Goal: Information Seeking & Learning: Learn about a topic

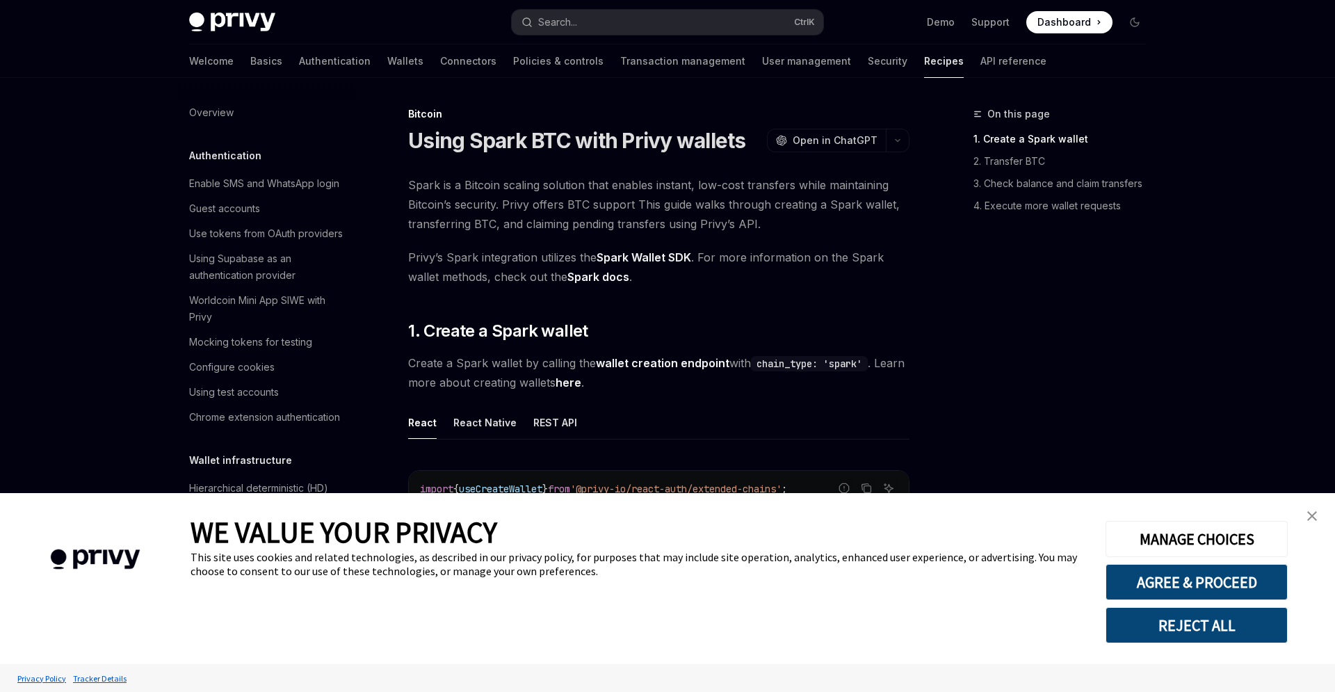
scroll to position [1985, 0]
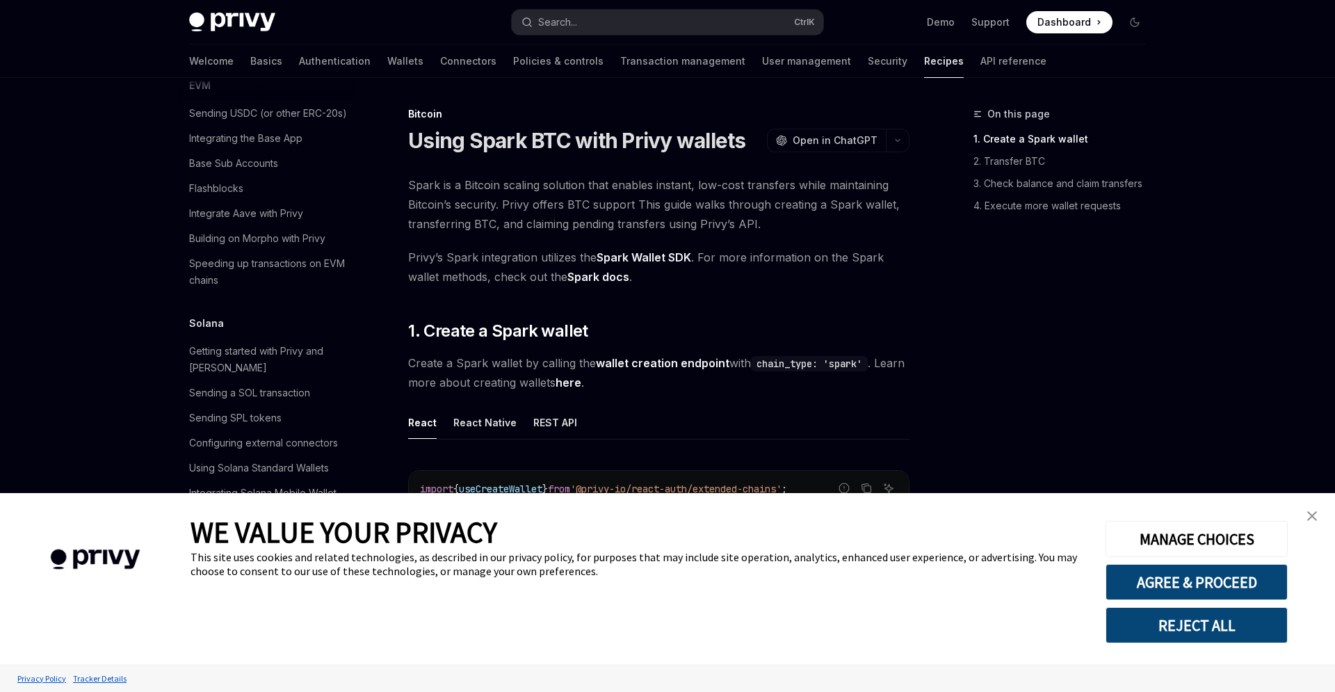
click at [1228, 621] on button "REJECT ALL" at bounding box center [1196, 625] width 182 height 36
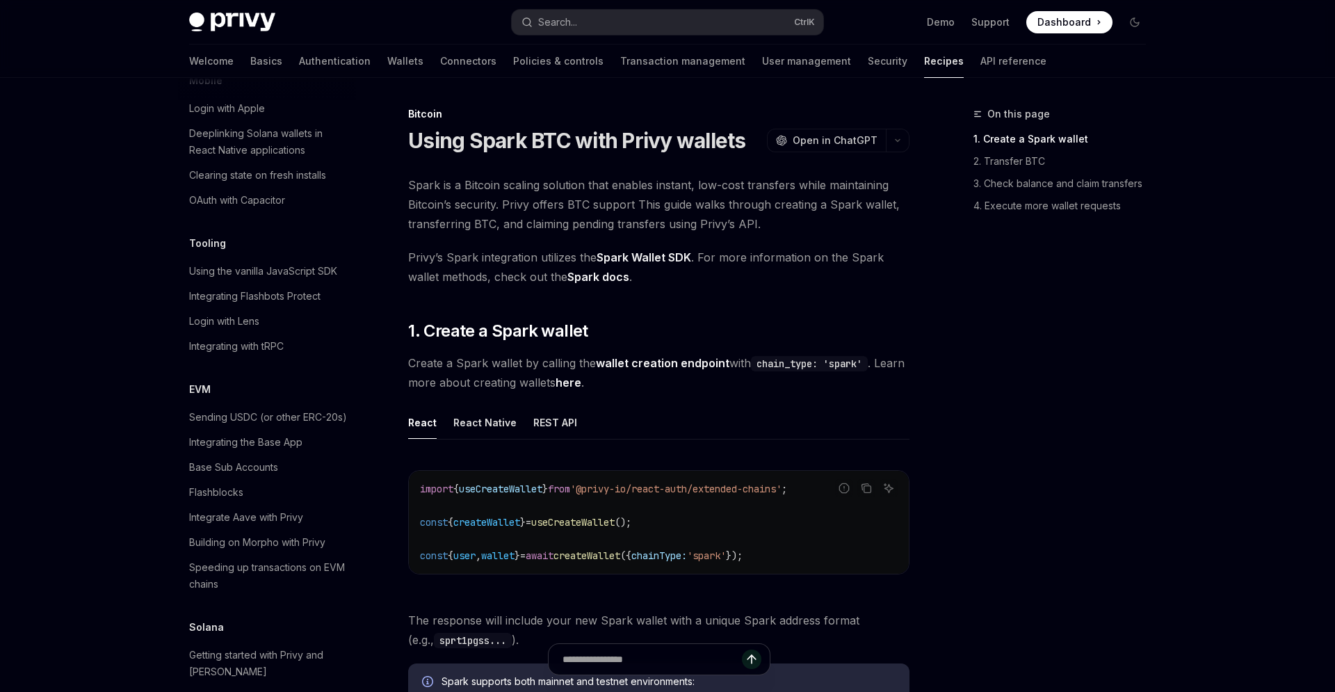
scroll to position [1651, 0]
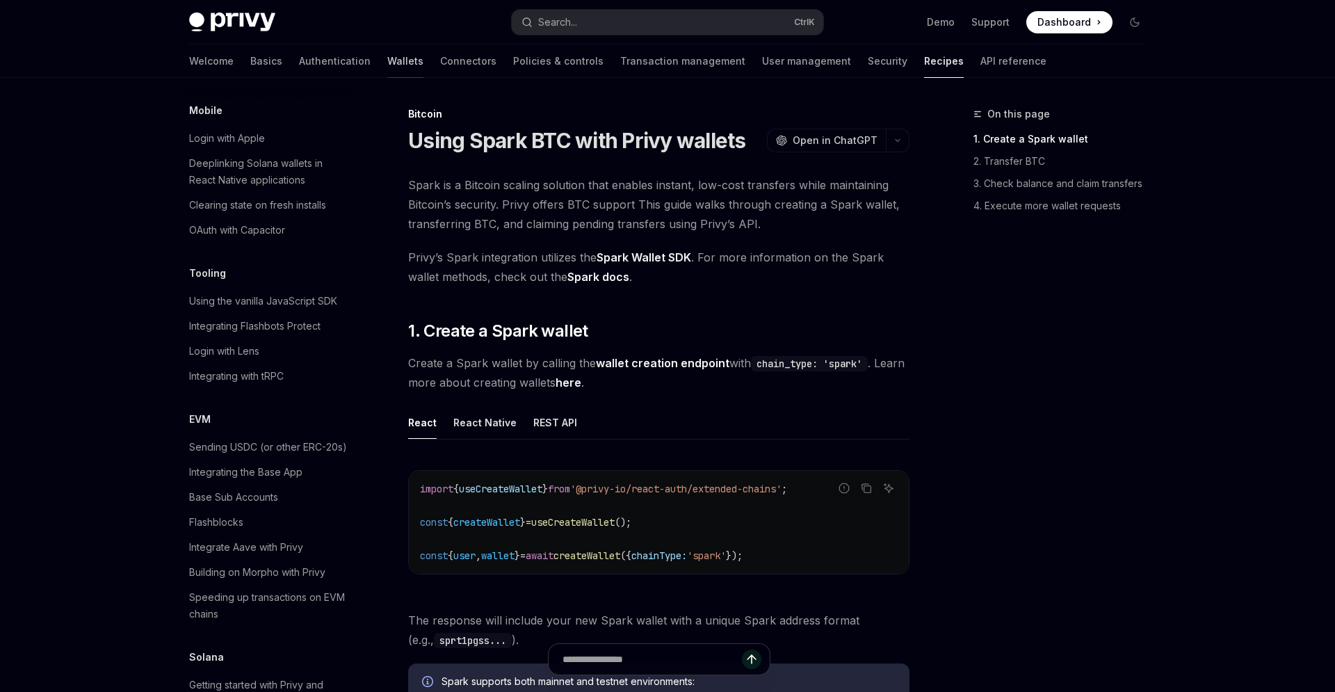
click at [387, 71] on link "Wallets" at bounding box center [405, 60] width 36 height 33
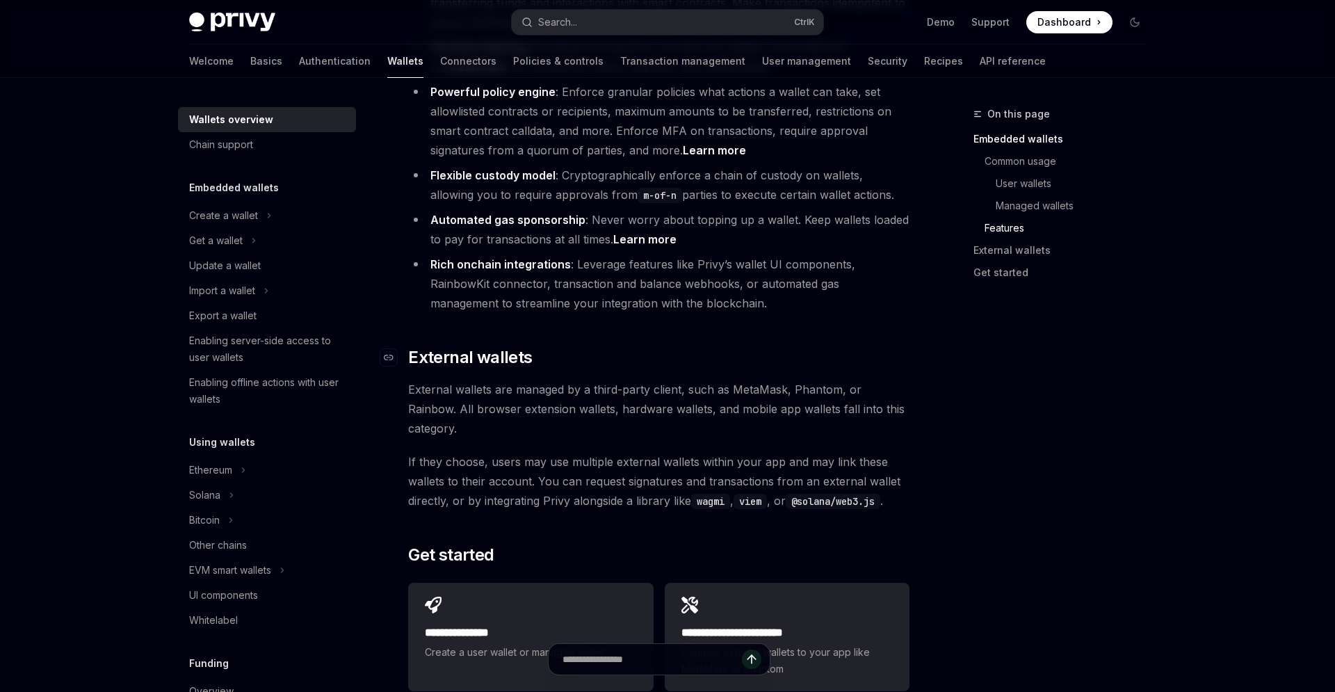
scroll to position [2094, 0]
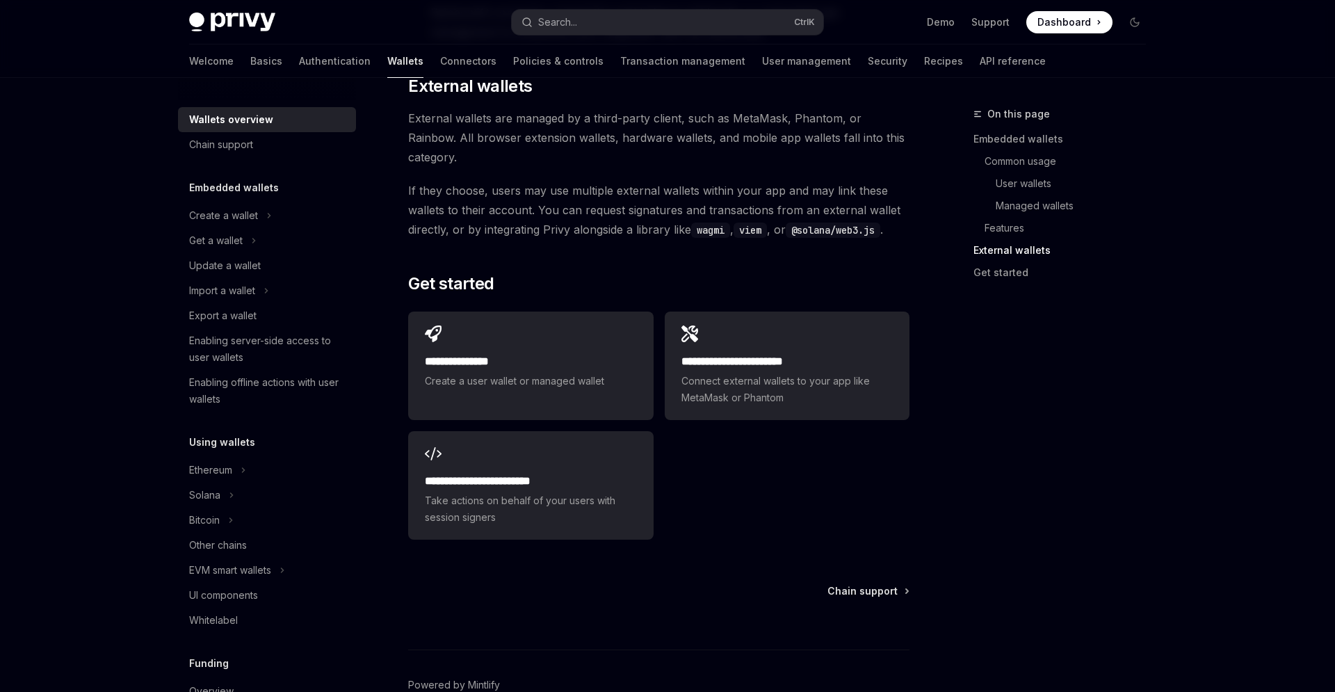
type textarea "*"
